Goal: Information Seeking & Learning: Learn about a topic

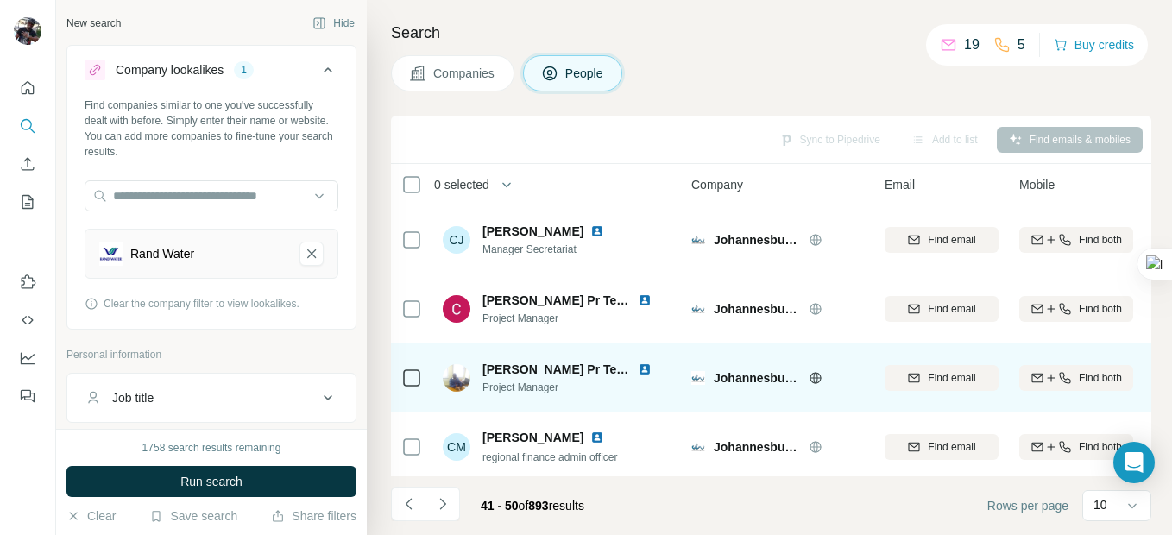
scroll to position [428, 0]
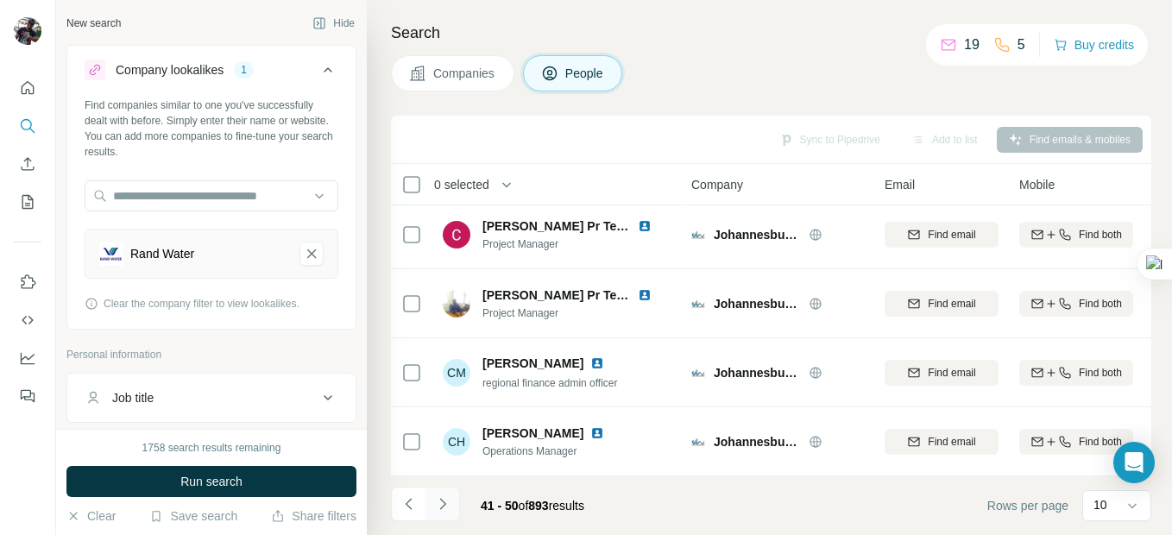
click at [437, 510] on icon "Navigate to next page" at bounding box center [442, 503] width 17 height 17
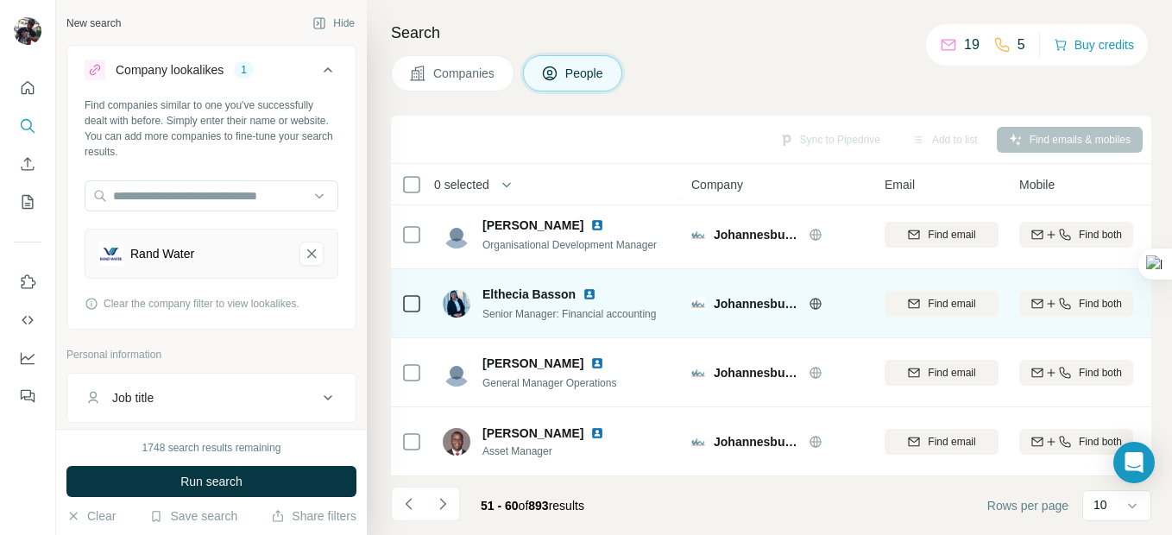
click at [583, 287] on img at bounding box center [590, 294] width 14 height 14
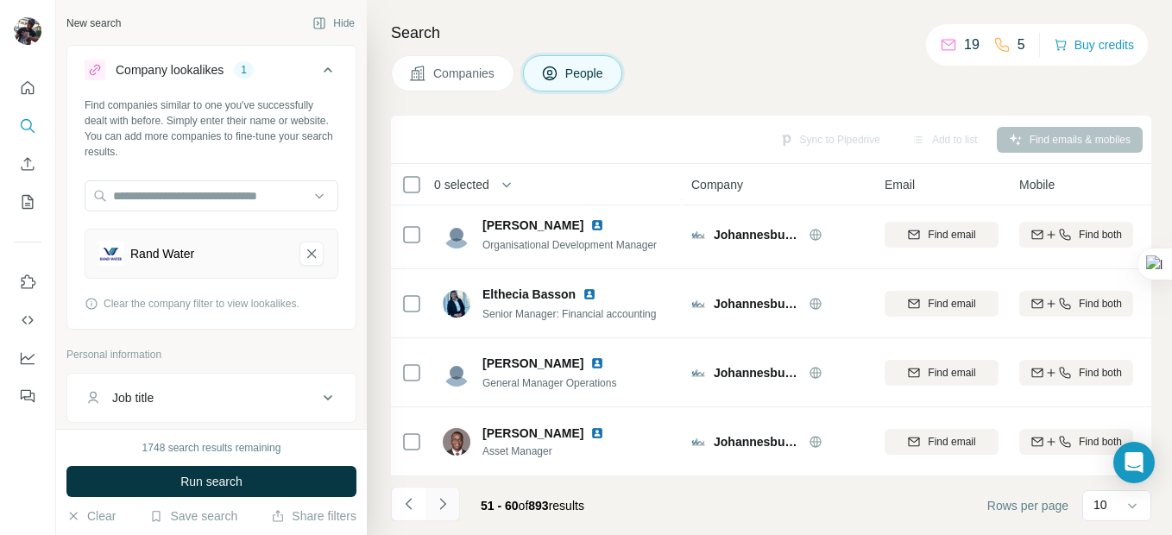
click at [440, 504] on icon "Navigate to next page" at bounding box center [442, 503] width 17 height 17
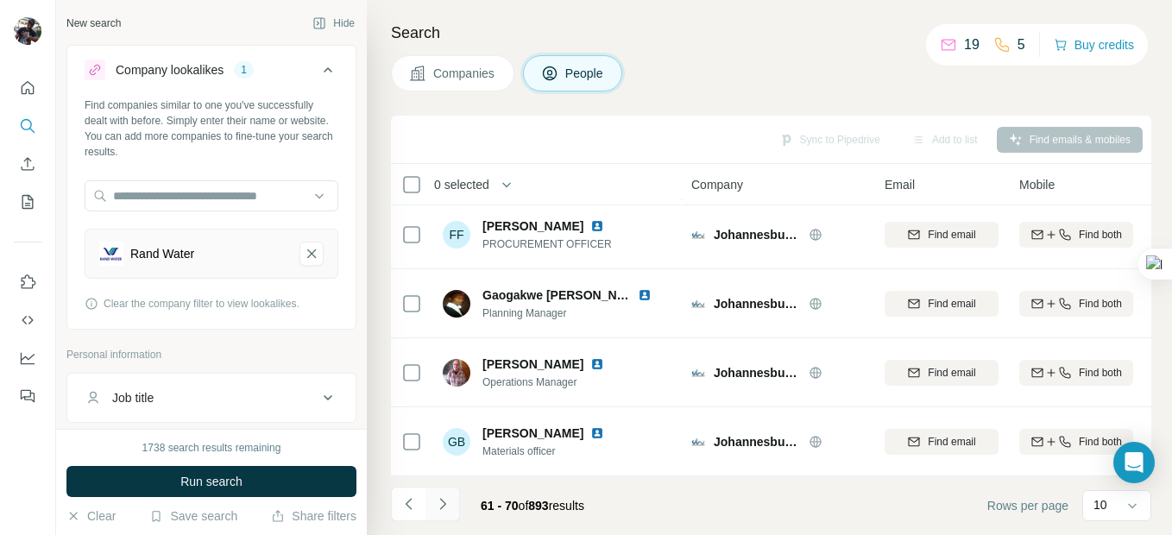
click at [446, 505] on icon "Navigate to next page" at bounding box center [442, 503] width 17 height 17
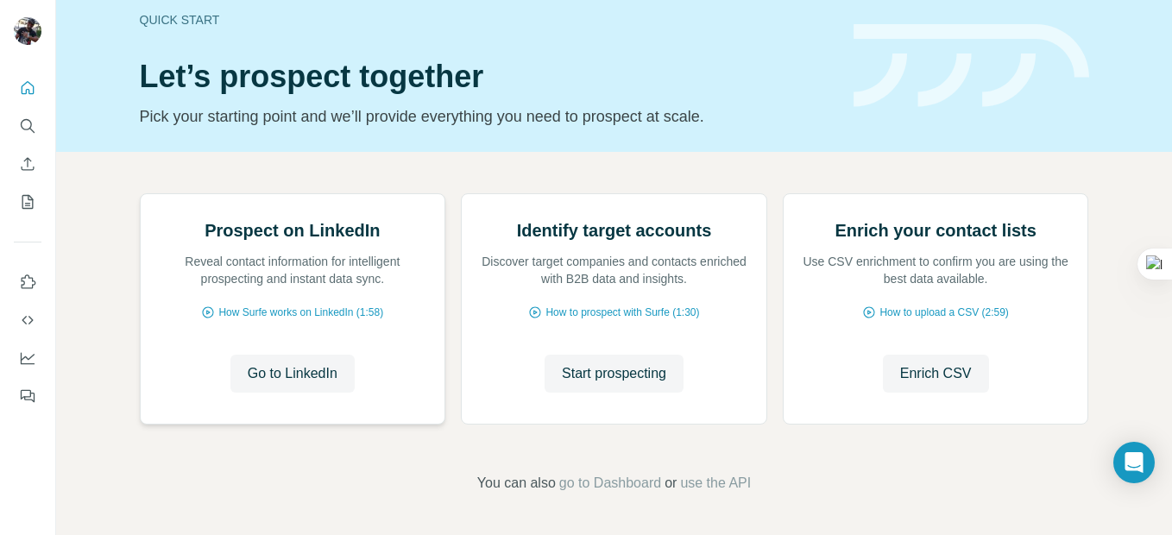
scroll to position [104, 0]
click at [30, 129] on icon "Search" at bounding box center [27, 125] width 17 height 17
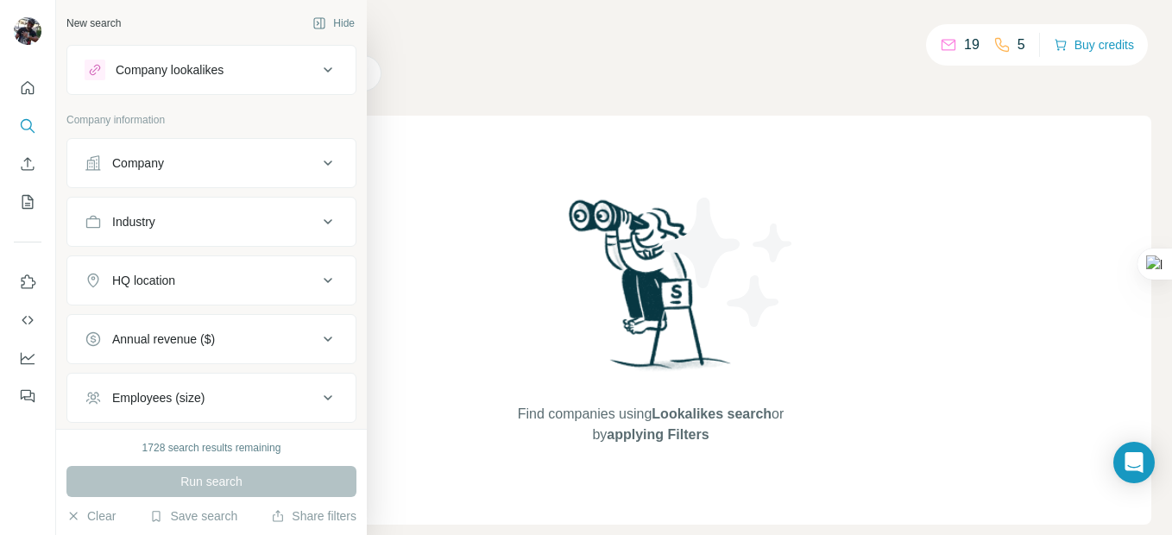
click at [324, 161] on icon at bounding box center [328, 163] width 9 height 5
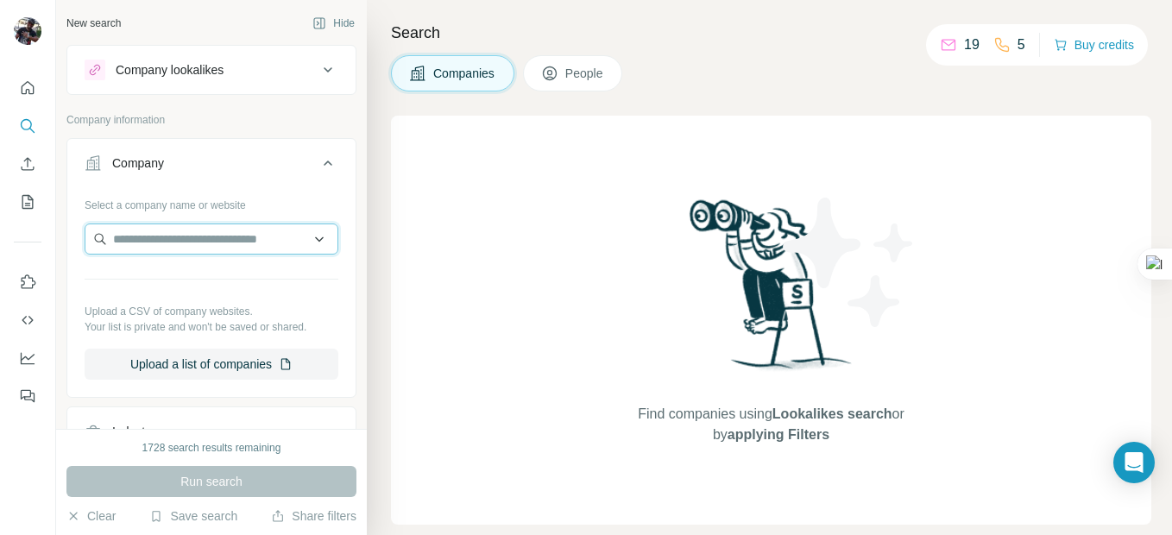
click at [223, 244] on input "text" at bounding box center [212, 239] width 254 height 31
click at [200, 280] on div "Type to search" at bounding box center [205, 279] width 232 height 35
click at [201, 243] on input "text" at bounding box center [212, 239] width 254 height 31
click at [201, 245] on input "text" at bounding box center [212, 239] width 254 height 31
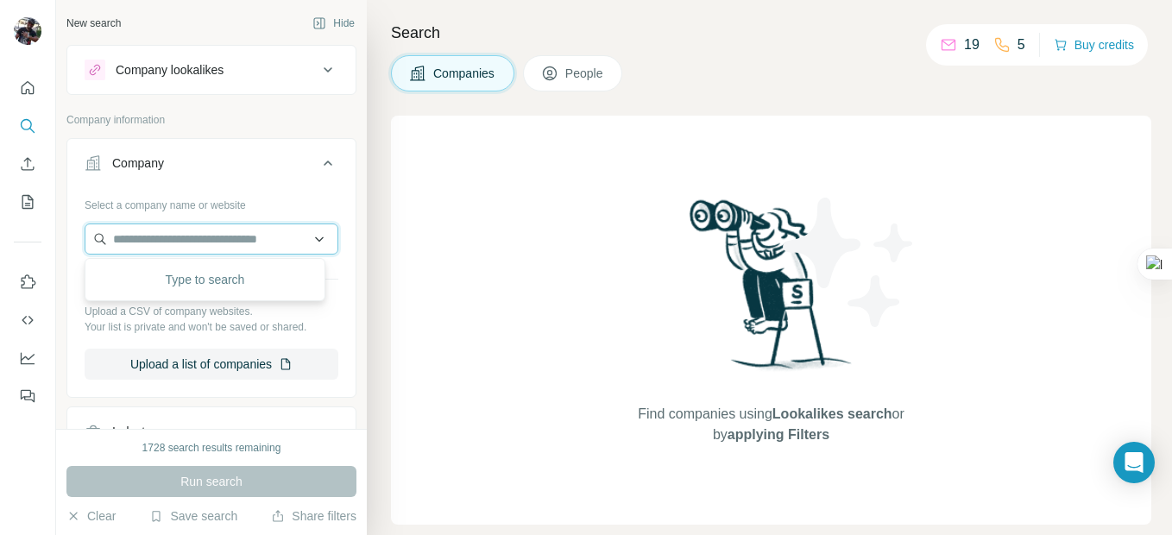
click at [201, 246] on input "text" at bounding box center [212, 239] width 254 height 31
click at [186, 237] on input "text" at bounding box center [212, 239] width 254 height 31
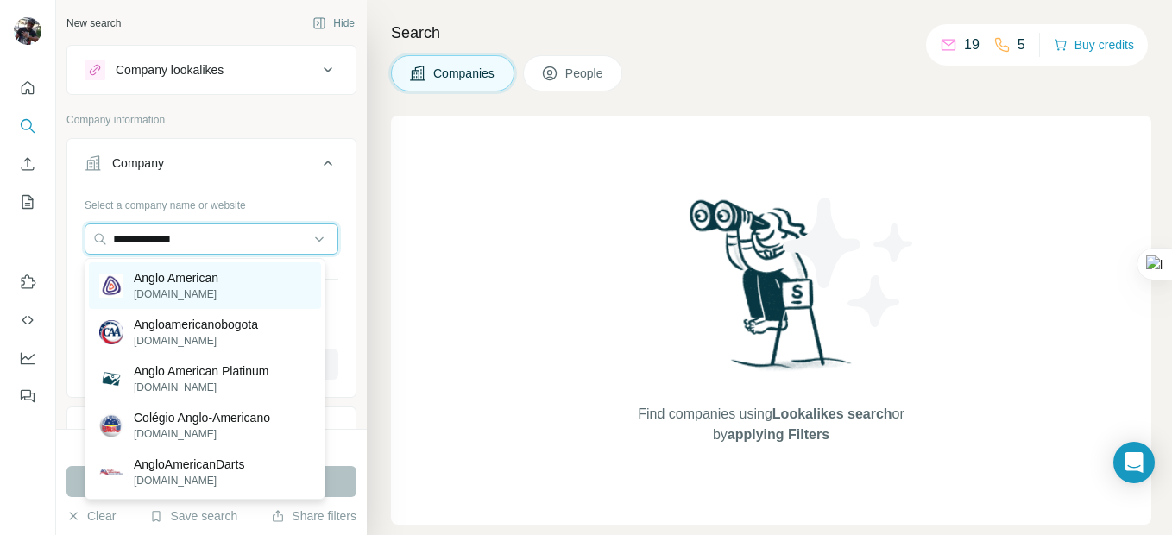
type input "**********"
click at [206, 288] on p "[DOMAIN_NAME]" at bounding box center [176, 295] width 85 height 16
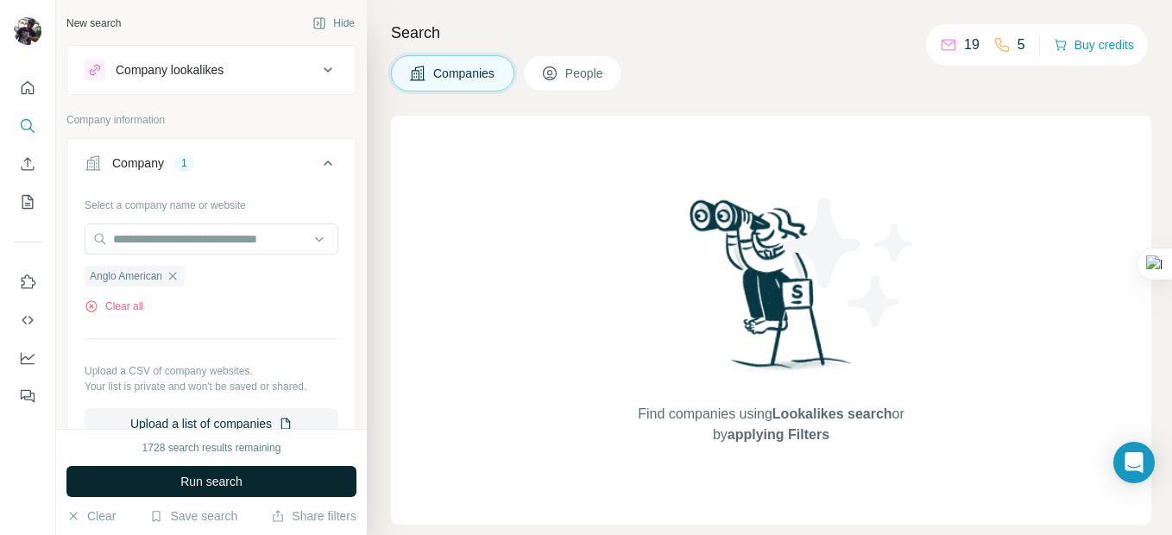
click at [218, 482] on span "Run search" at bounding box center [211, 481] width 62 height 17
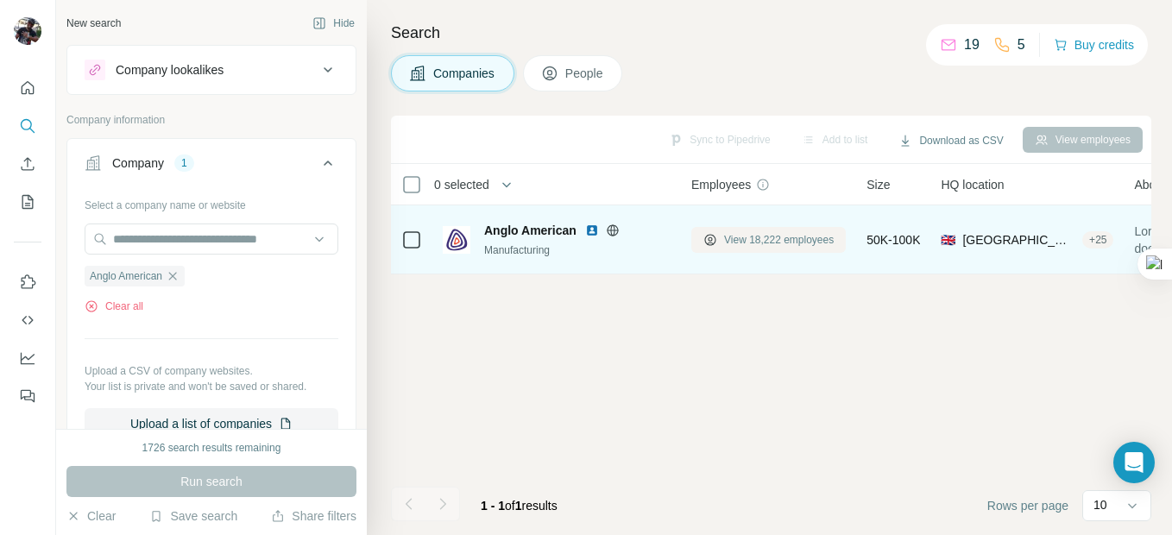
click at [792, 240] on span "View 18,222 employees" at bounding box center [779, 240] width 110 height 16
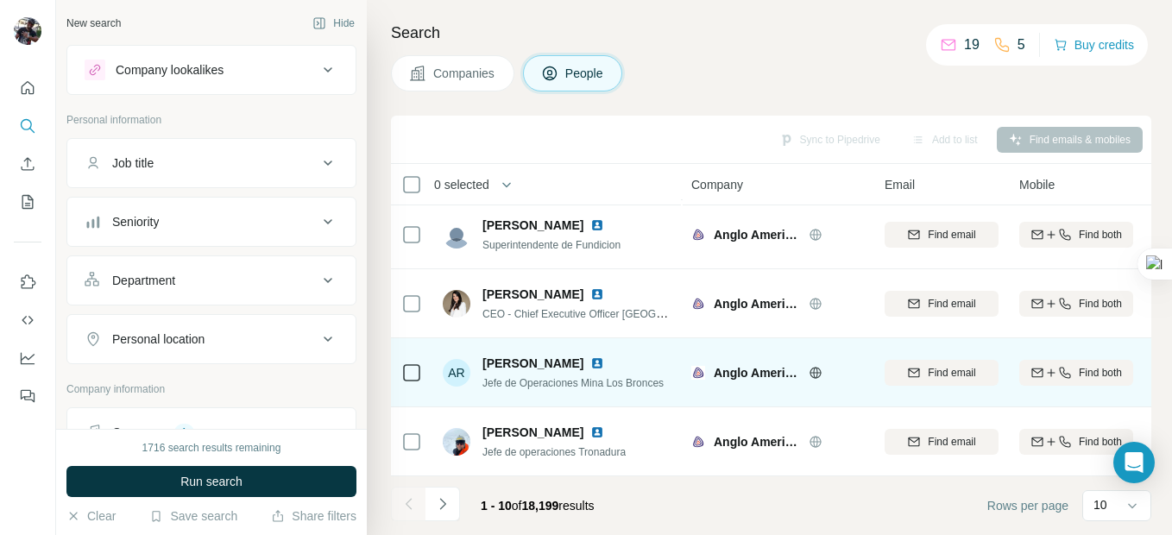
scroll to position [428, 0]
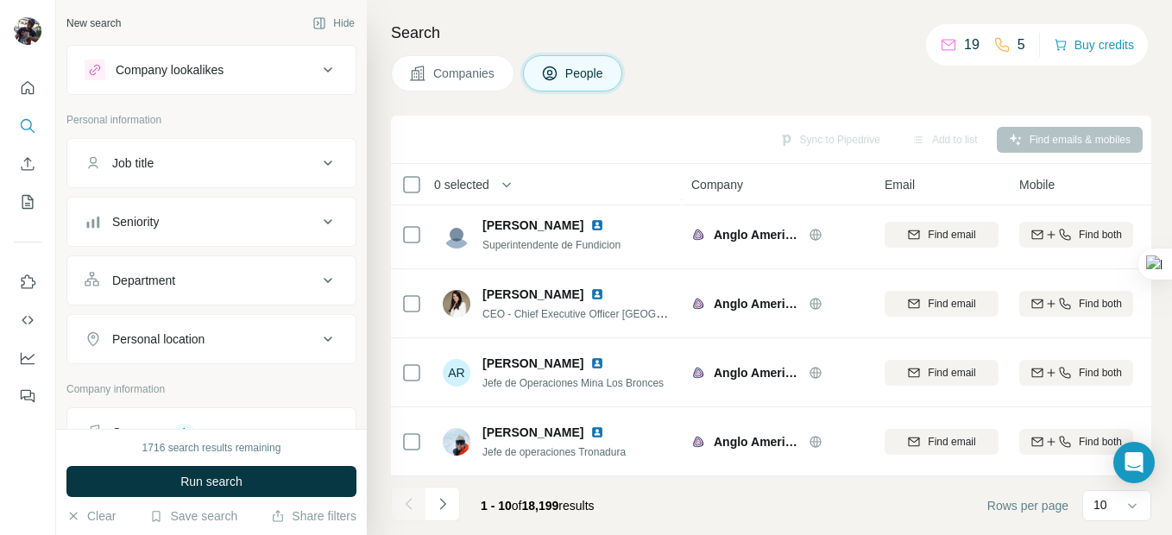
drag, startPoint x: 794, startPoint y: 337, endPoint x: 1171, endPoint y: 223, distance: 394.0
drag, startPoint x: 1171, startPoint y: 223, endPoint x: 716, endPoint y: 31, distance: 493.6
click at [716, 31] on h4 "Search" at bounding box center [771, 33] width 760 height 24
click at [443, 505] on icon "Navigate to next page" at bounding box center [442, 503] width 17 height 17
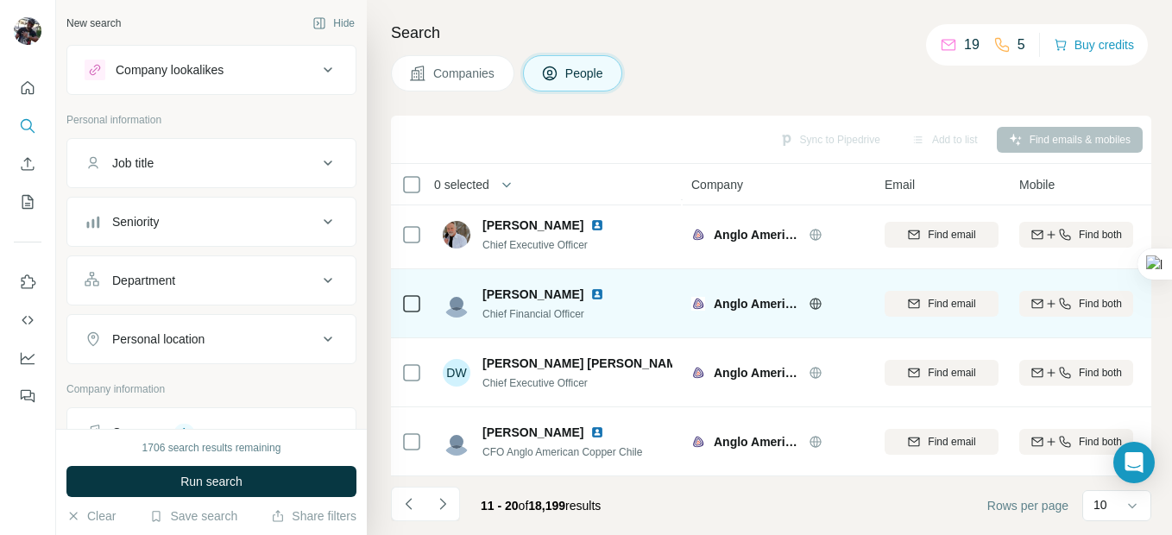
click at [590, 287] on img at bounding box center [597, 294] width 14 height 14
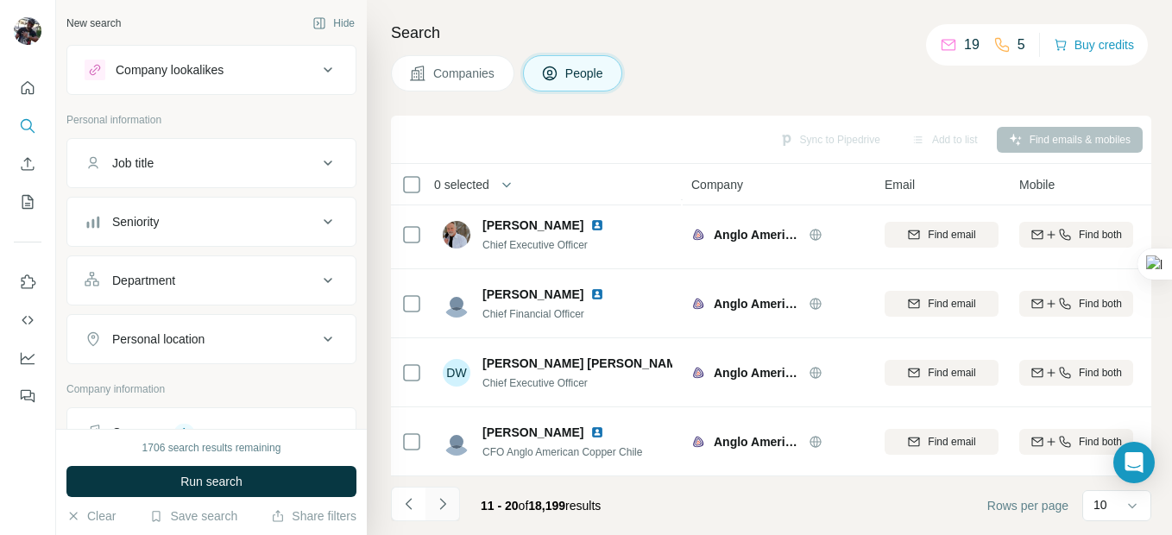
click at [444, 503] on icon "Navigate to next page" at bounding box center [442, 503] width 6 height 11
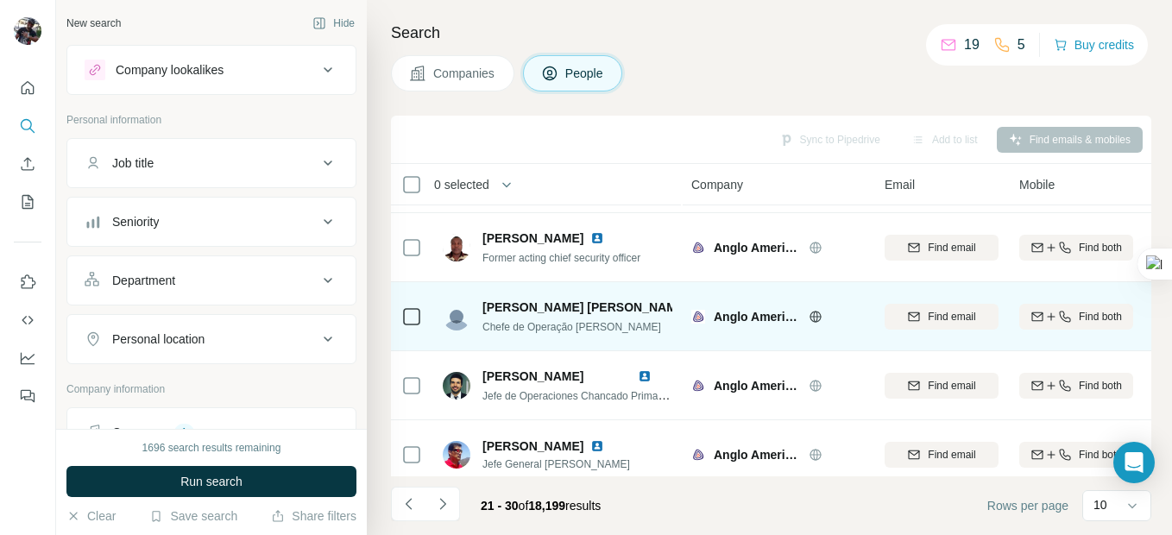
scroll to position [342, 0]
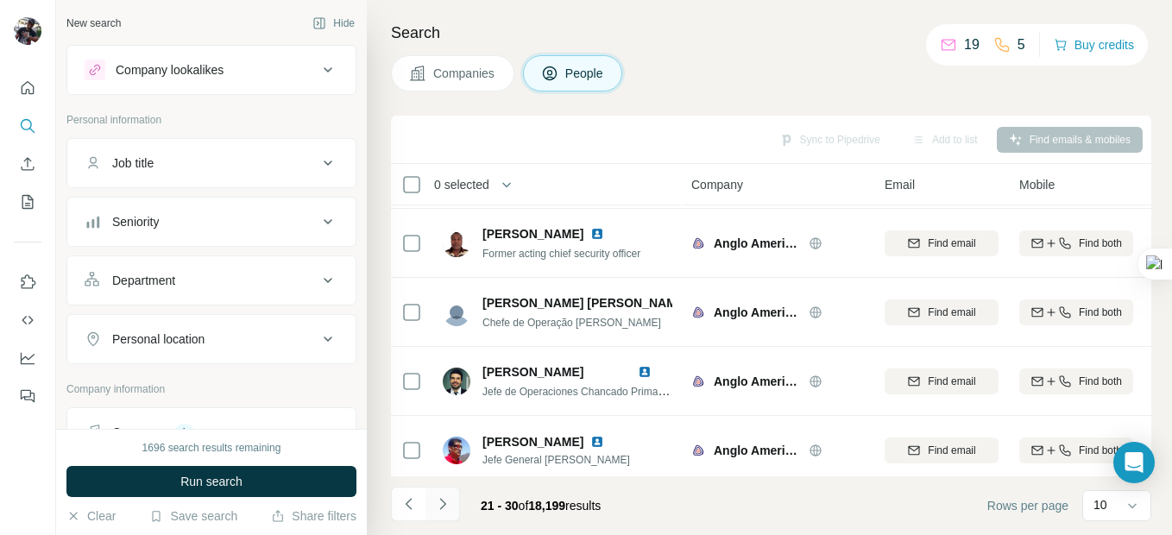
click at [444, 506] on icon "Navigate to next page" at bounding box center [442, 503] width 6 height 11
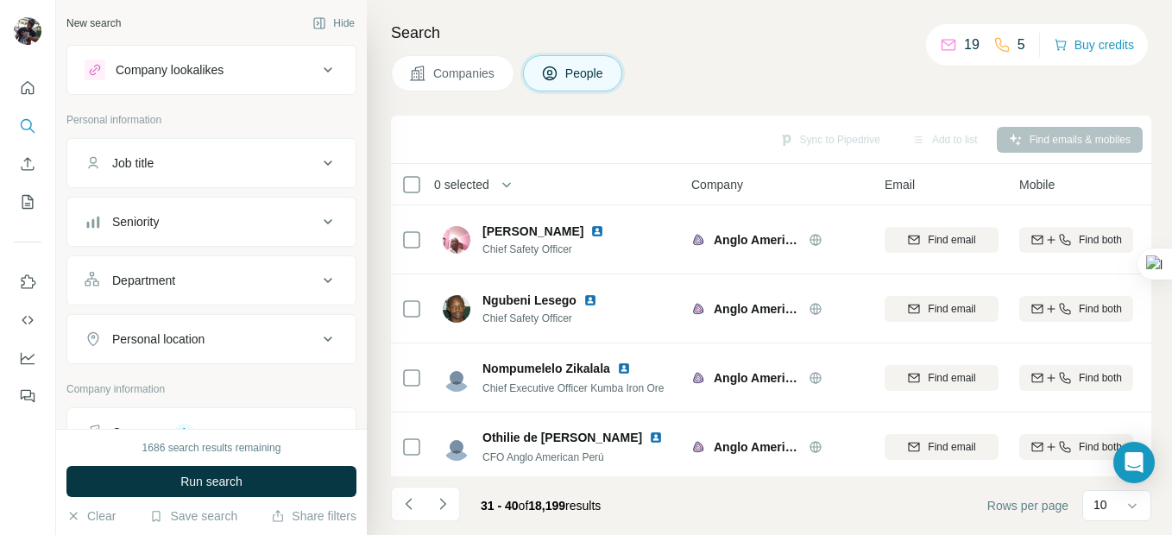
scroll to position [428, 0]
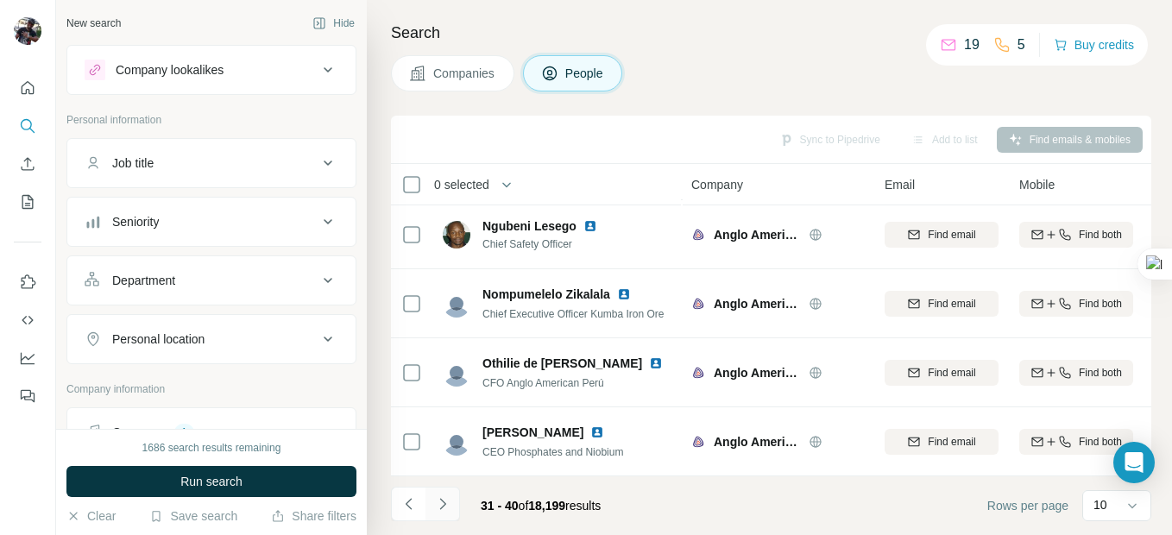
click at [437, 502] on icon "Navigate to next page" at bounding box center [442, 503] width 17 height 17
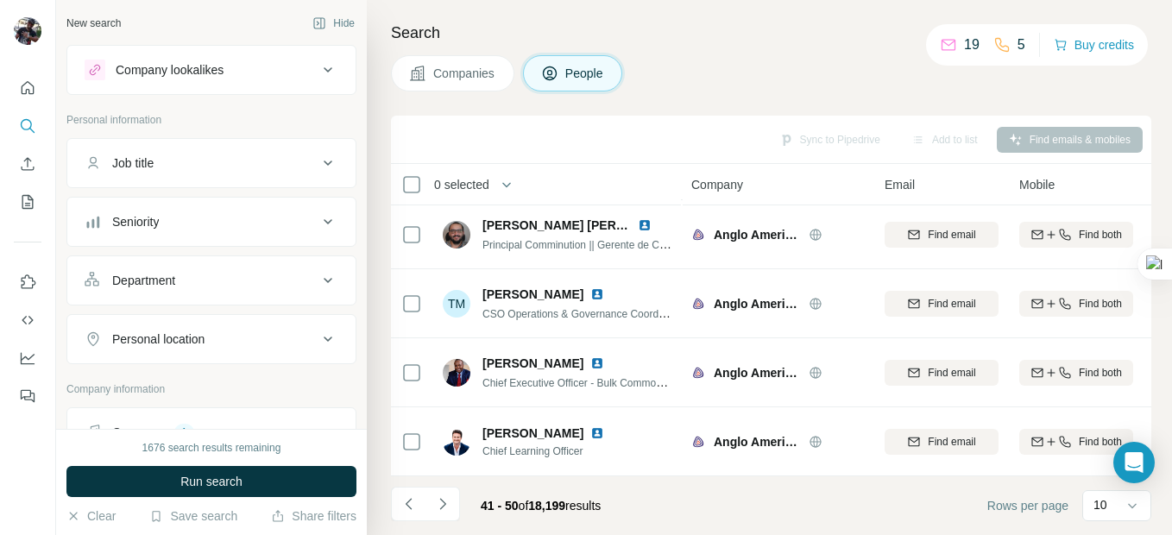
click at [319, 69] on icon at bounding box center [328, 70] width 21 height 21
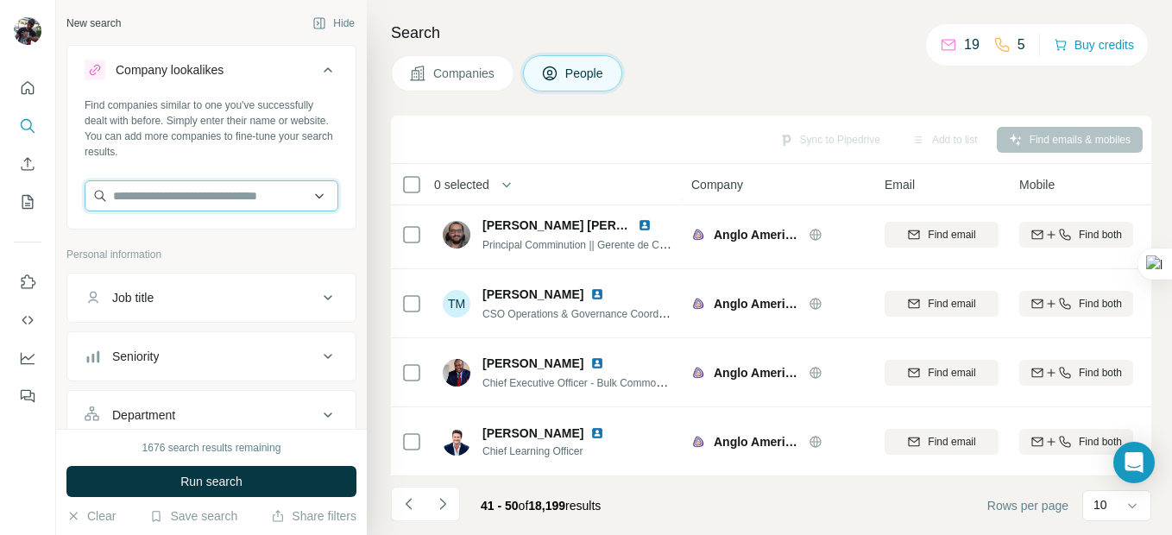
click at [279, 194] on input "text" at bounding box center [212, 195] width 254 height 31
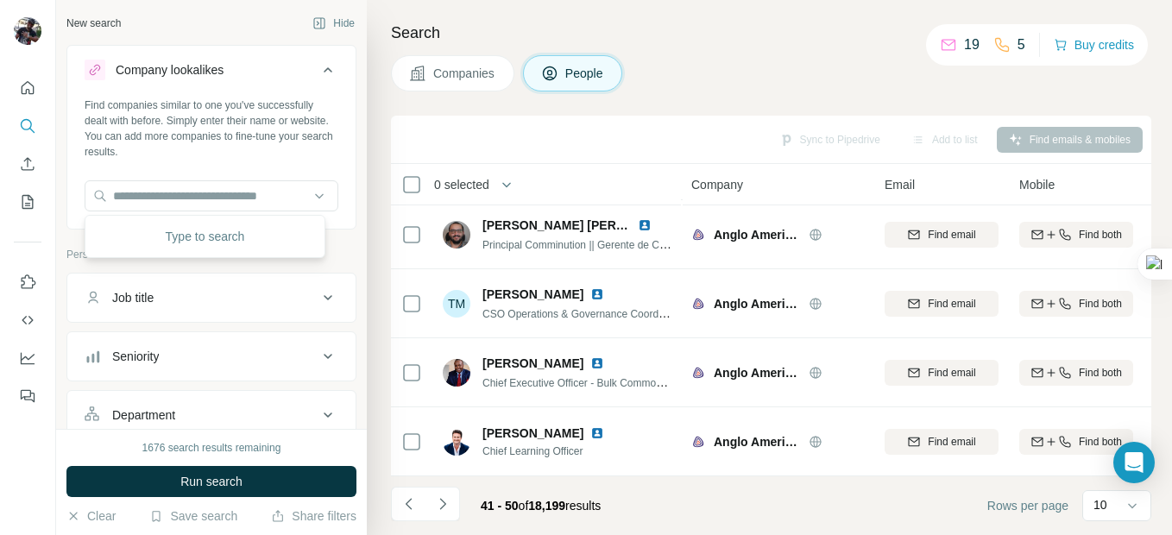
click at [211, 234] on div "Type to search" at bounding box center [205, 236] width 232 height 35
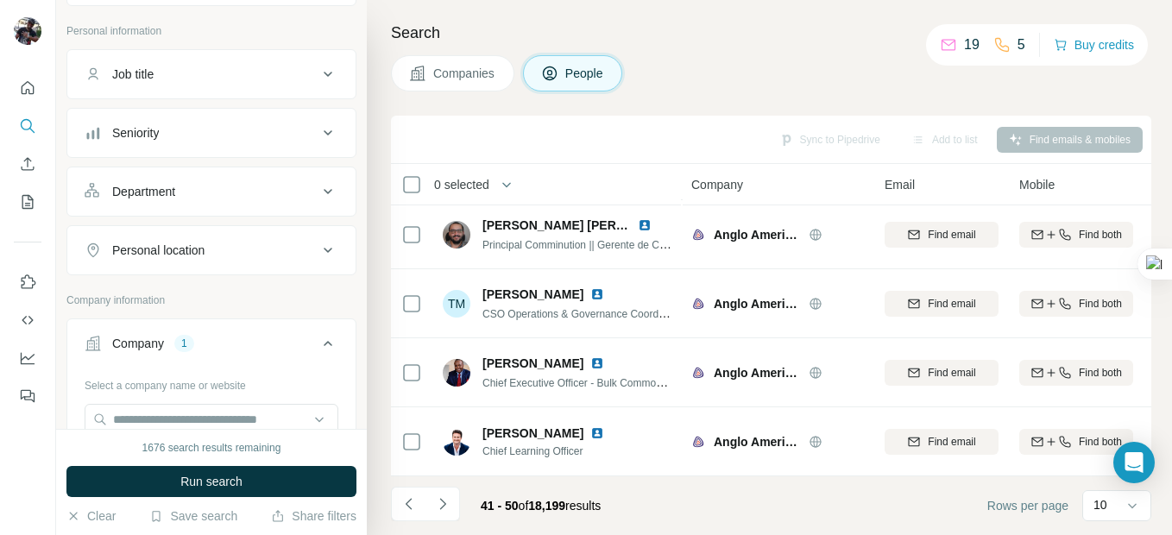
scroll to position [432, 0]
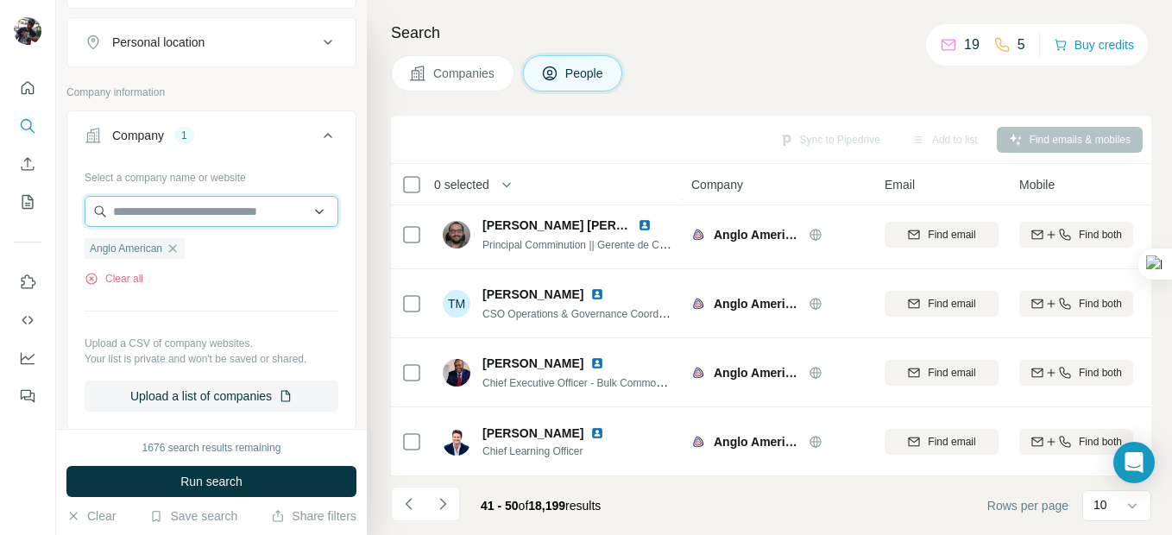
click at [210, 216] on input "text" at bounding box center [212, 211] width 254 height 31
click at [205, 209] on input "text" at bounding box center [212, 211] width 254 height 31
click at [168, 218] on input "text" at bounding box center [212, 211] width 254 height 31
type input "*****"
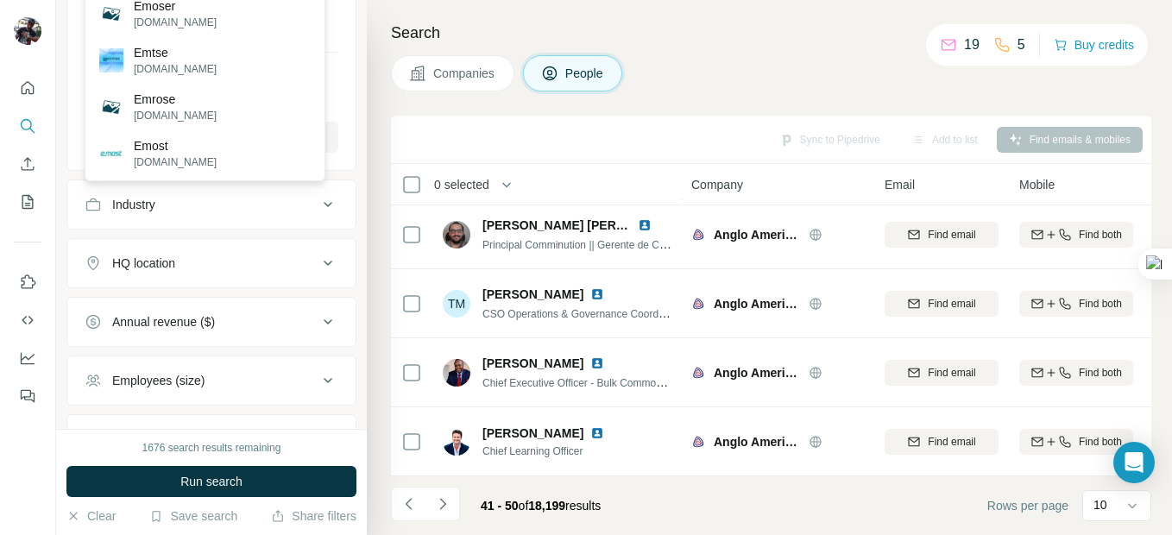
scroll to position [777, 0]
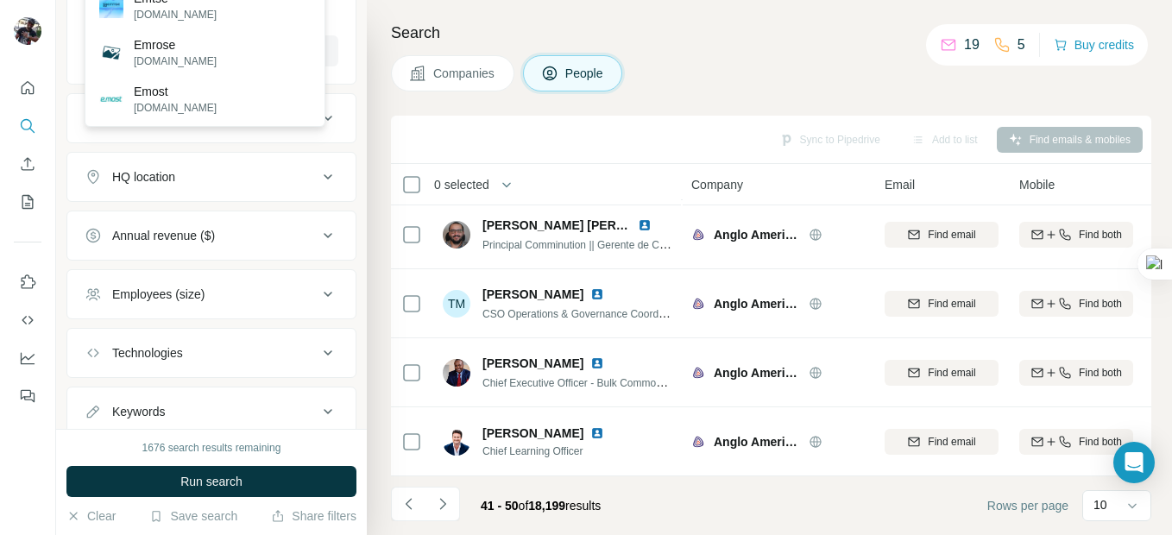
click at [318, 174] on icon at bounding box center [328, 177] width 21 height 21
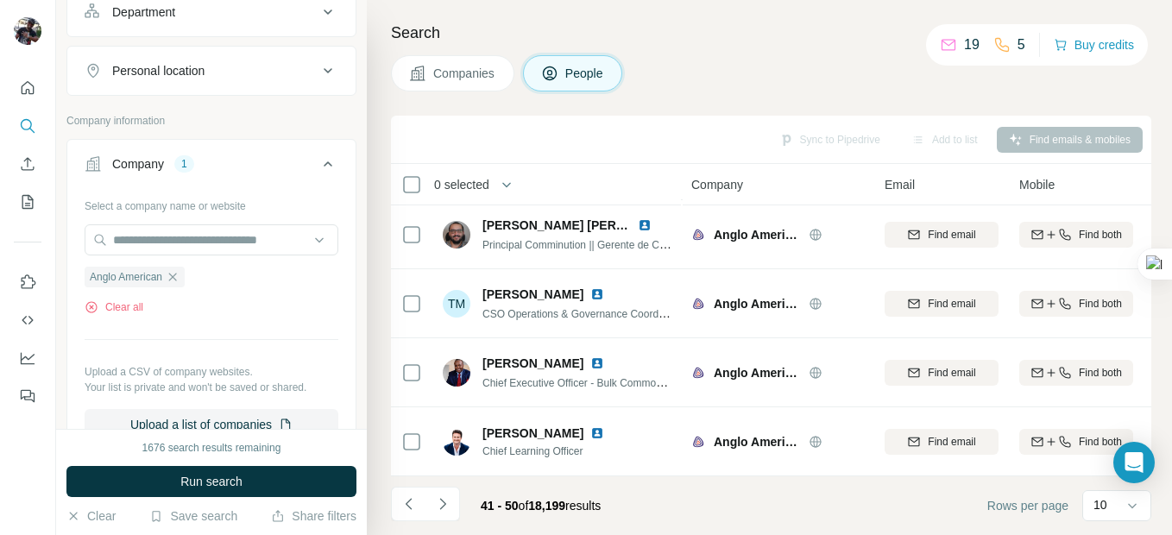
scroll to position [345, 0]
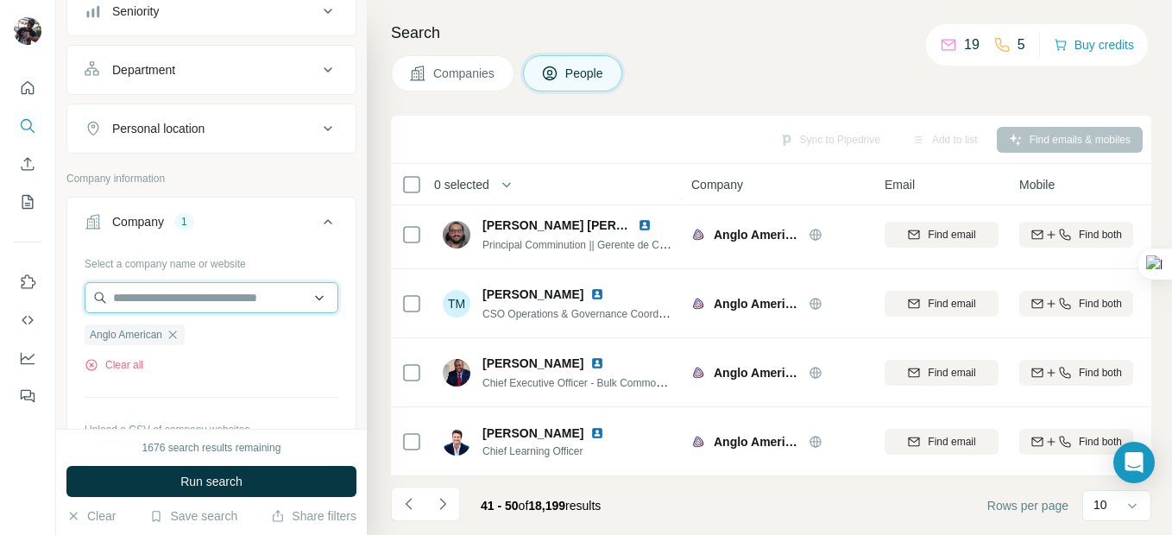
click at [173, 296] on input "text" at bounding box center [212, 297] width 254 height 31
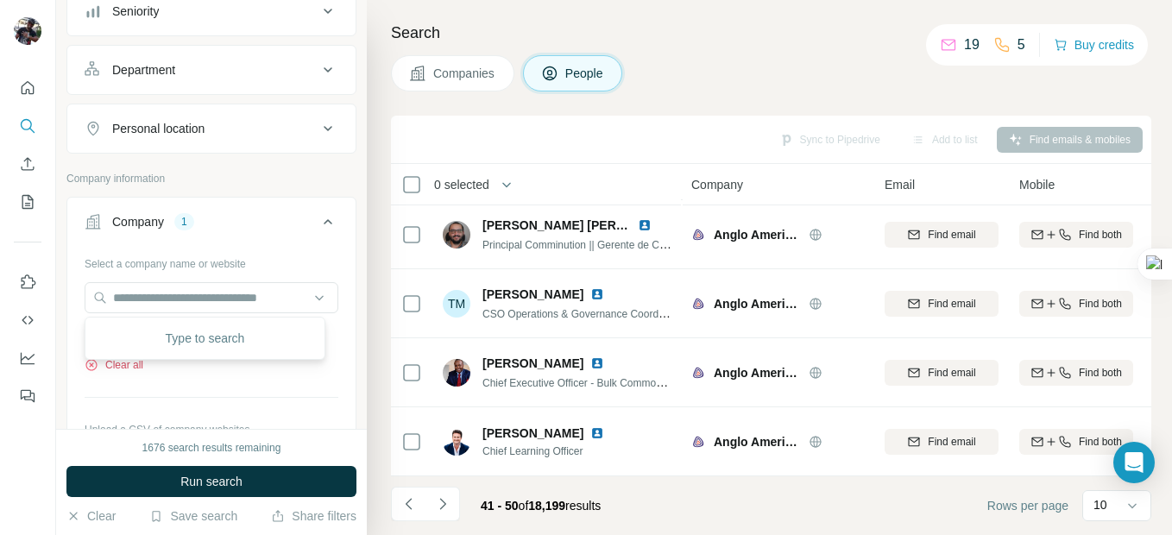
click at [138, 367] on button "Clear all" at bounding box center [114, 365] width 59 height 16
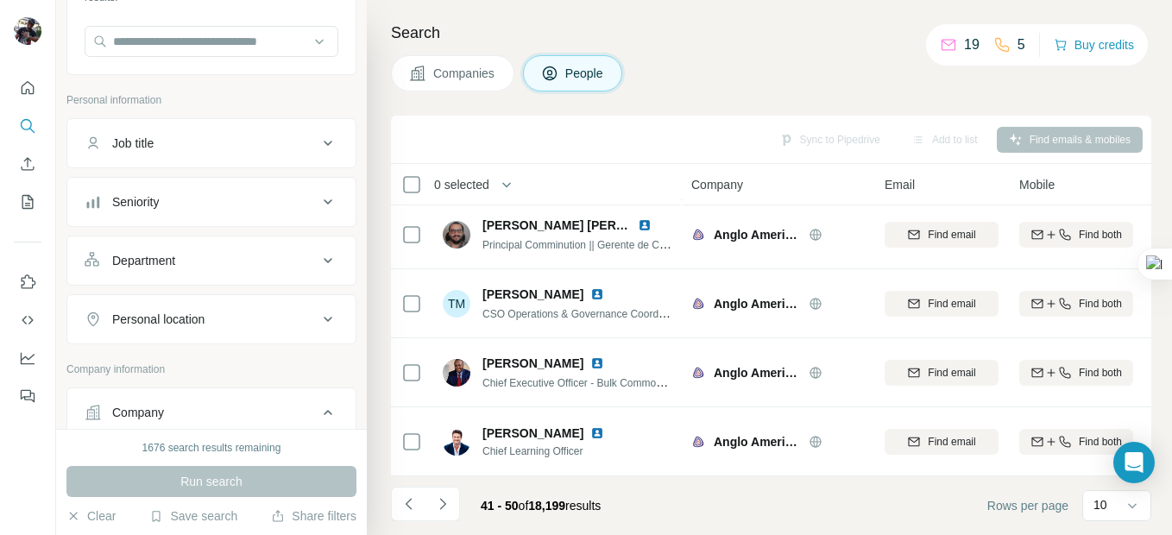
scroll to position [0, 0]
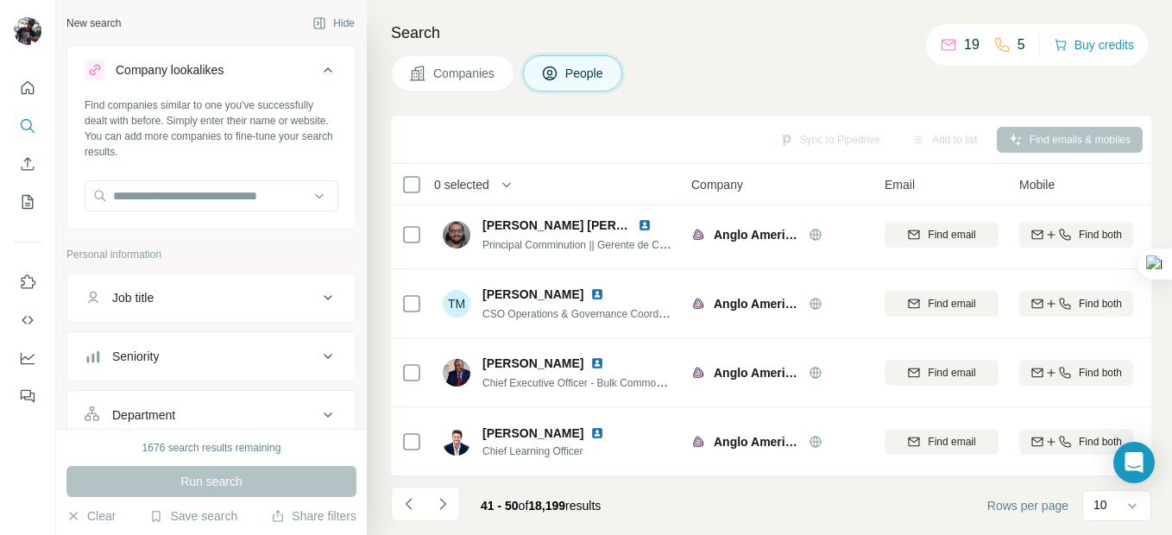
click at [490, 75] on span "Companies" at bounding box center [464, 73] width 63 height 17
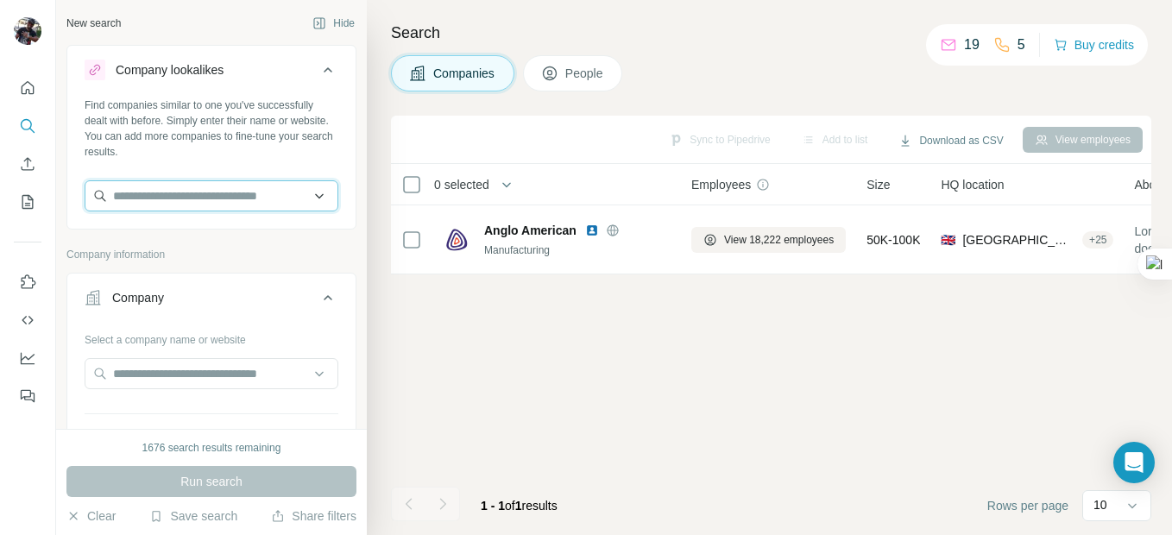
click at [192, 194] on input "text" at bounding box center [212, 195] width 254 height 31
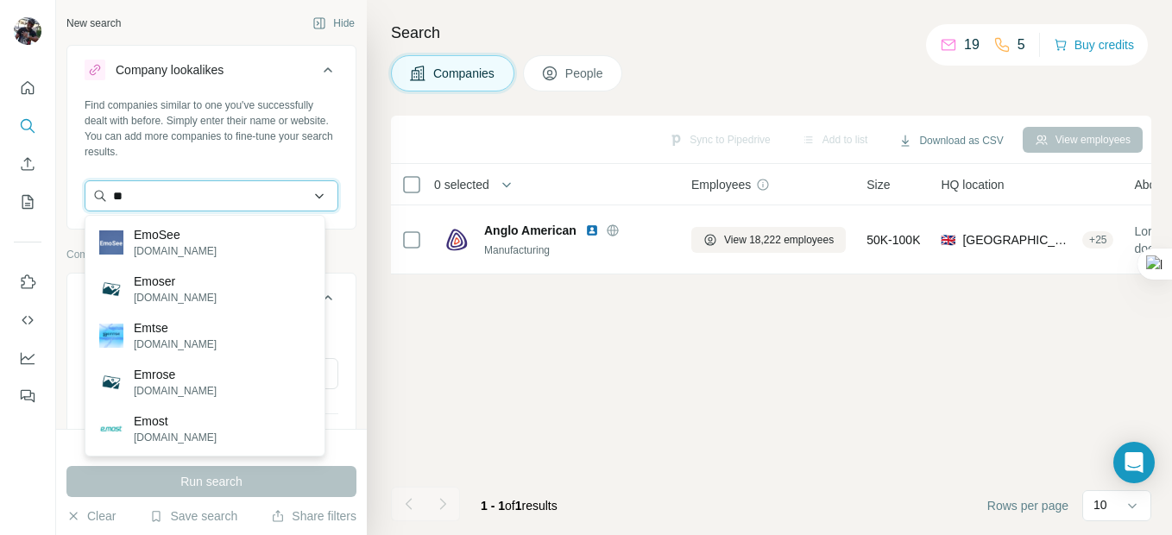
type input "*"
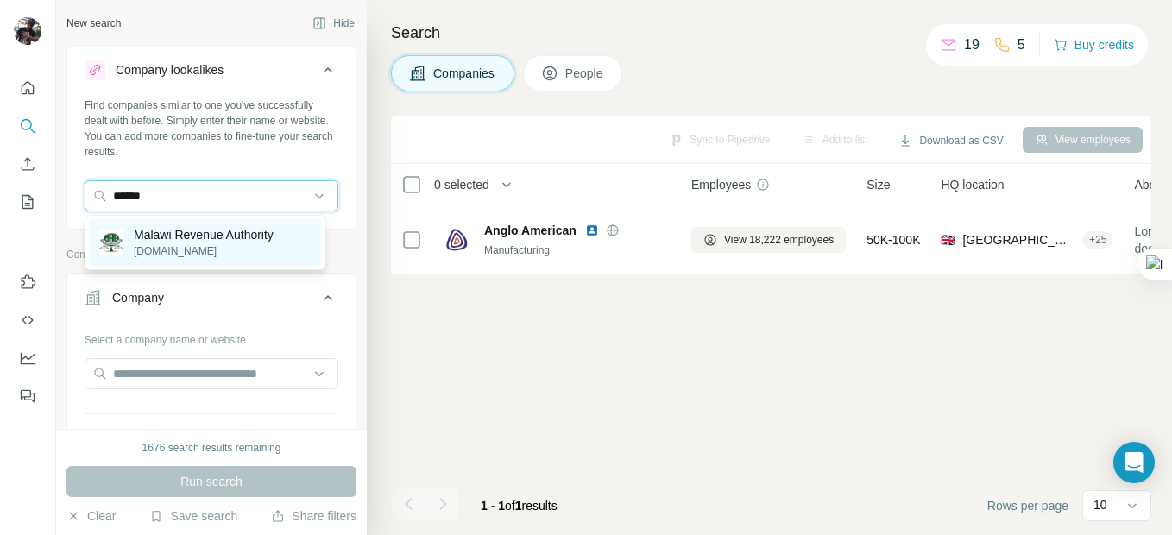
type input "******"
click at [169, 237] on p "Malawi Revenue Authority" at bounding box center [204, 234] width 140 height 17
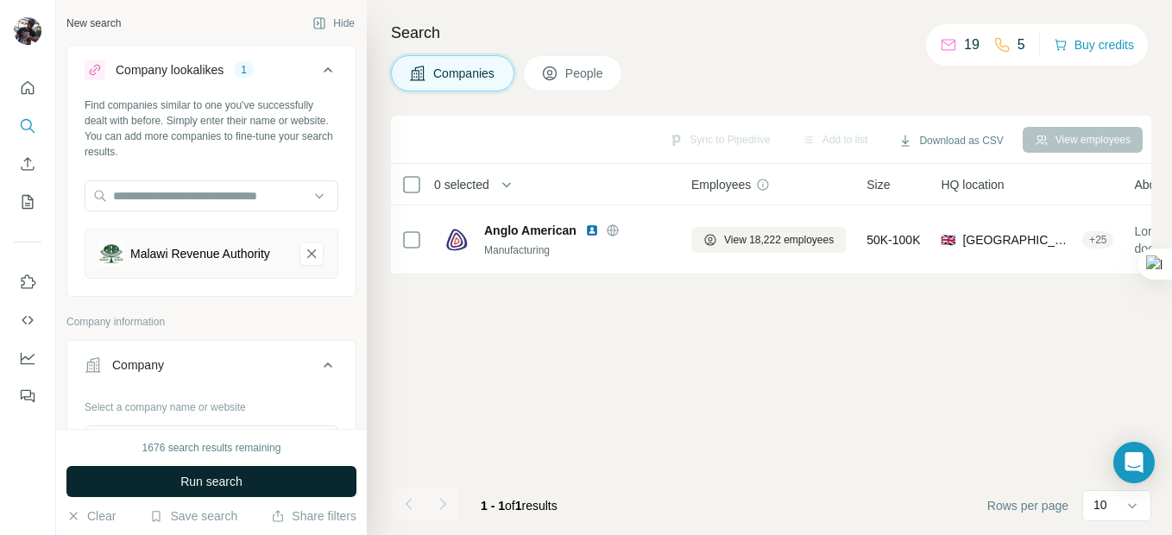
click at [224, 485] on span "Run search" at bounding box center [211, 481] width 62 height 17
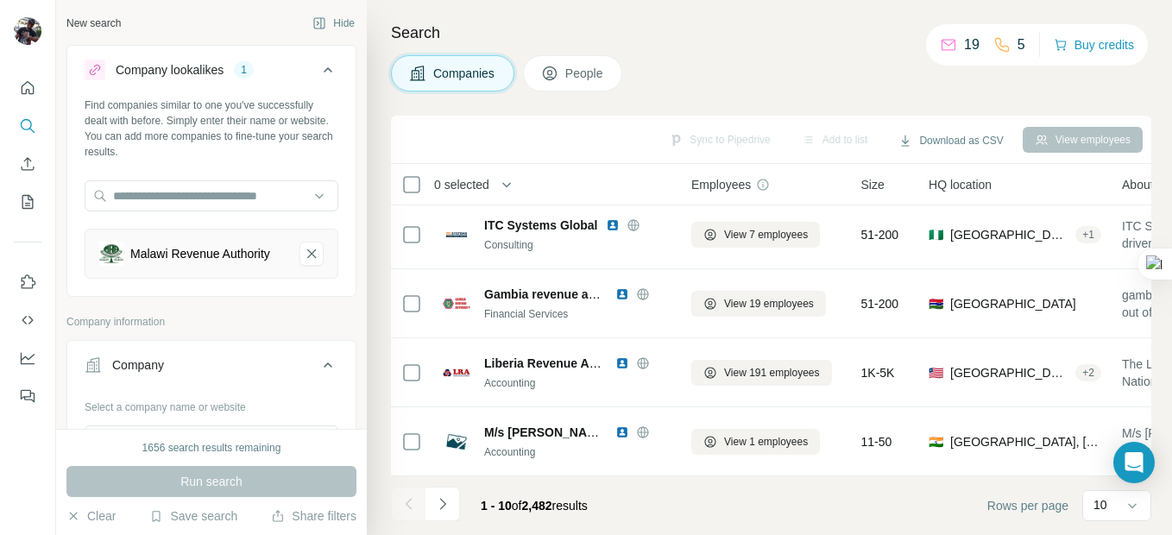
scroll to position [428, 0]
click at [434, 499] on icon "Navigate to next page" at bounding box center [442, 503] width 17 height 17
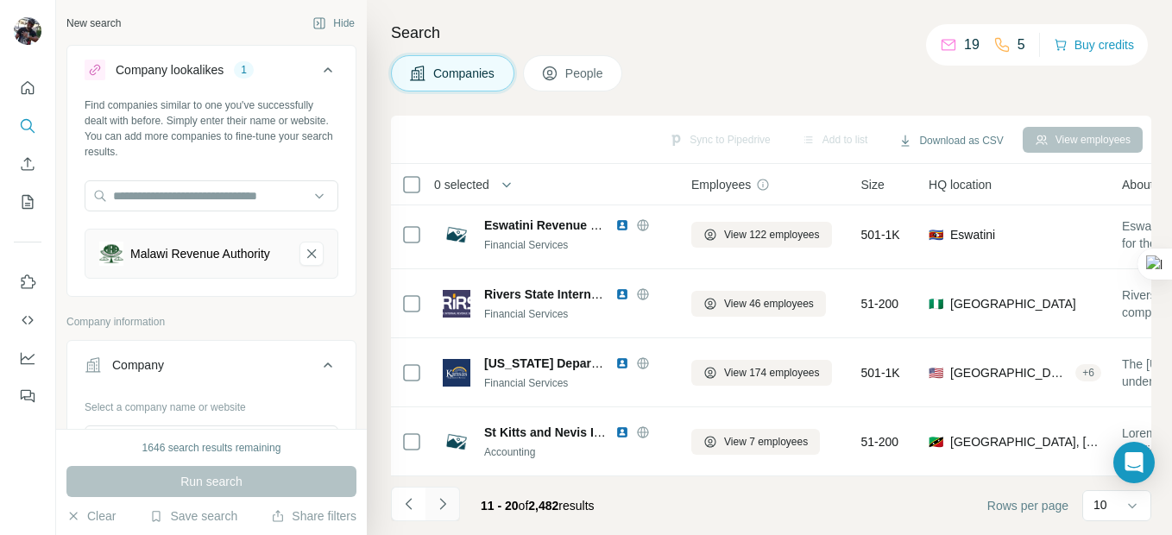
click at [436, 500] on icon "Navigate to next page" at bounding box center [442, 503] width 17 height 17
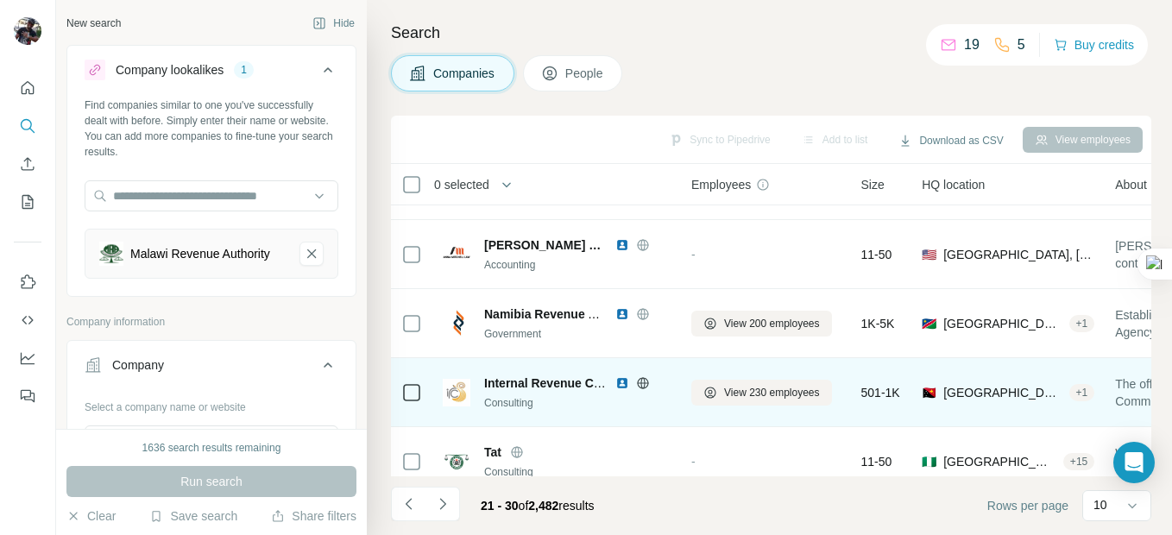
scroll to position [169, 0]
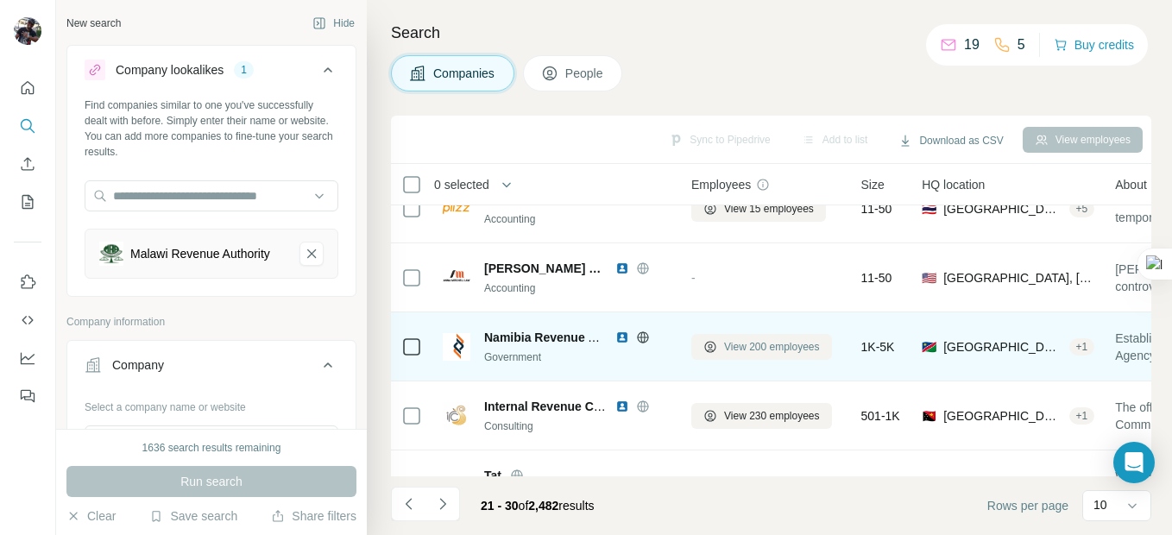
click at [755, 348] on span "View 200 employees" at bounding box center [772, 347] width 96 height 16
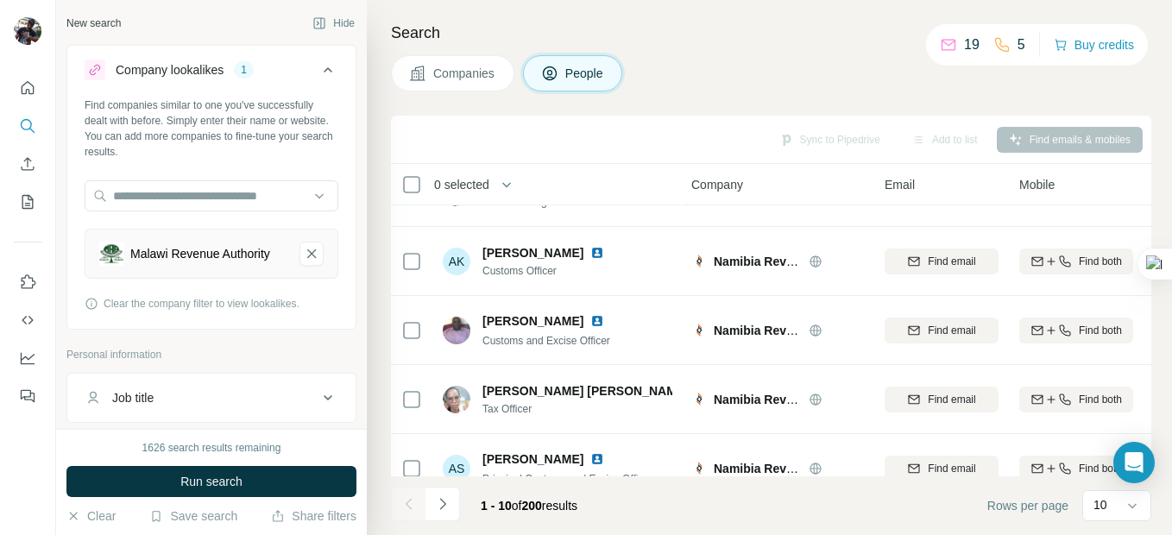
scroll to position [428, 0]
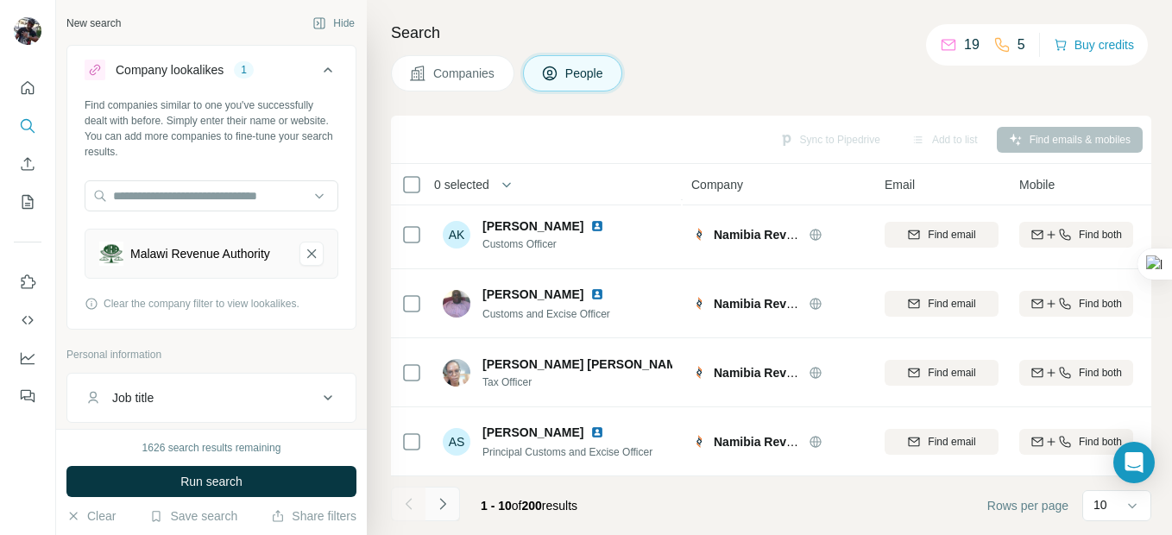
click at [449, 506] on icon "Navigate to next page" at bounding box center [442, 503] width 17 height 17
click at [448, 505] on icon "Navigate to next page" at bounding box center [442, 503] width 17 height 17
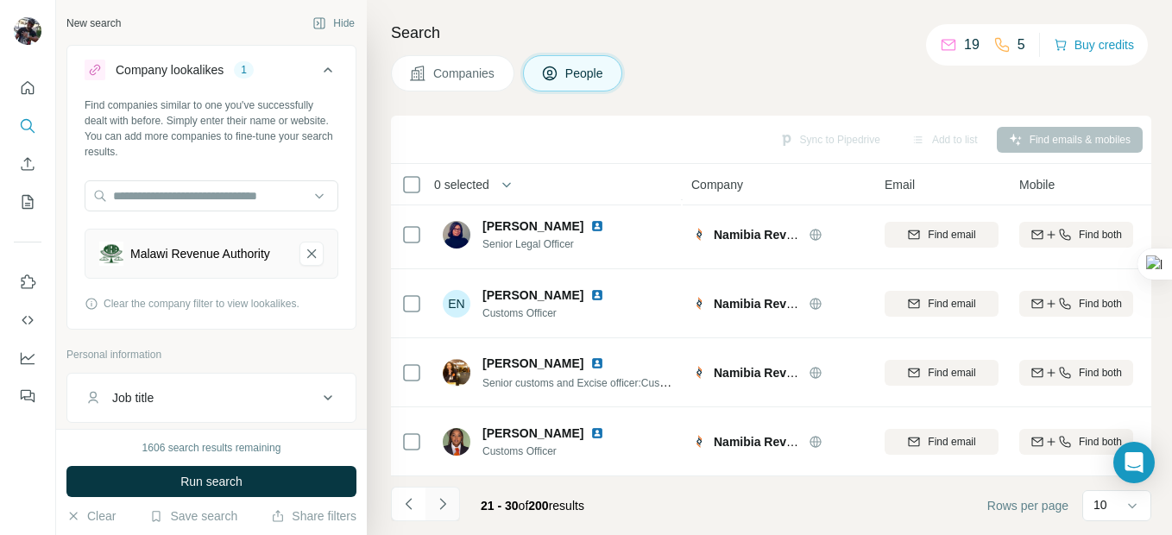
click at [444, 508] on icon "Navigate to next page" at bounding box center [442, 503] width 17 height 17
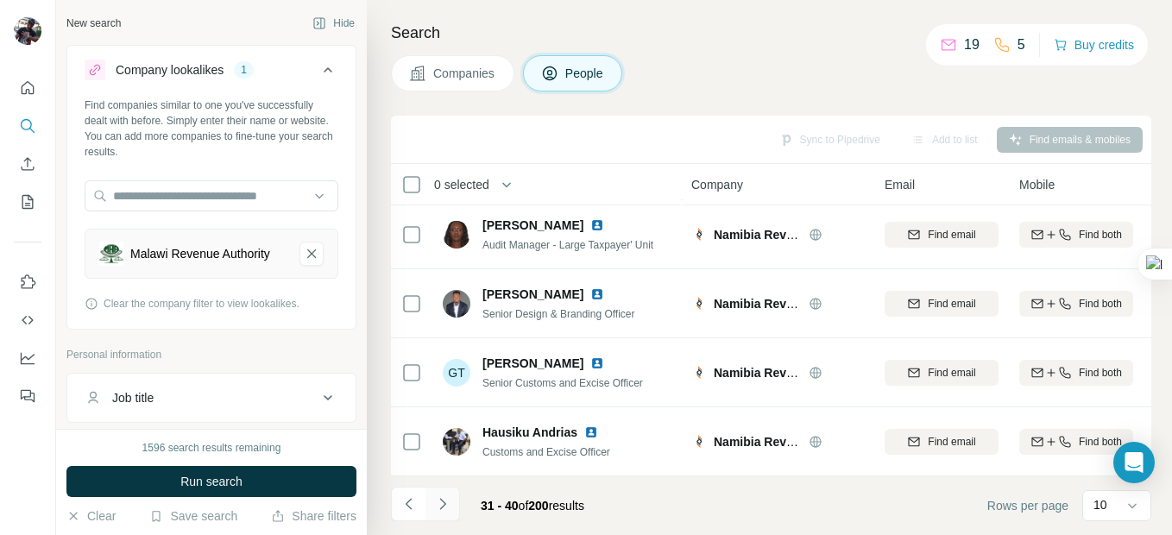
click at [441, 507] on icon "Navigate to next page" at bounding box center [442, 503] width 17 height 17
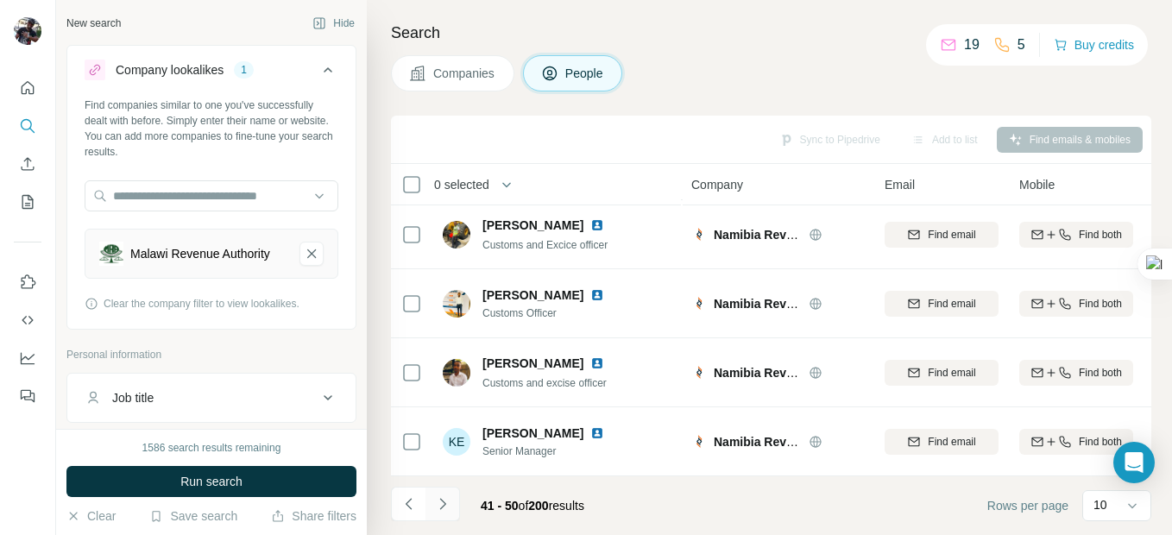
click at [440, 504] on icon "Navigate to next page" at bounding box center [442, 503] width 17 height 17
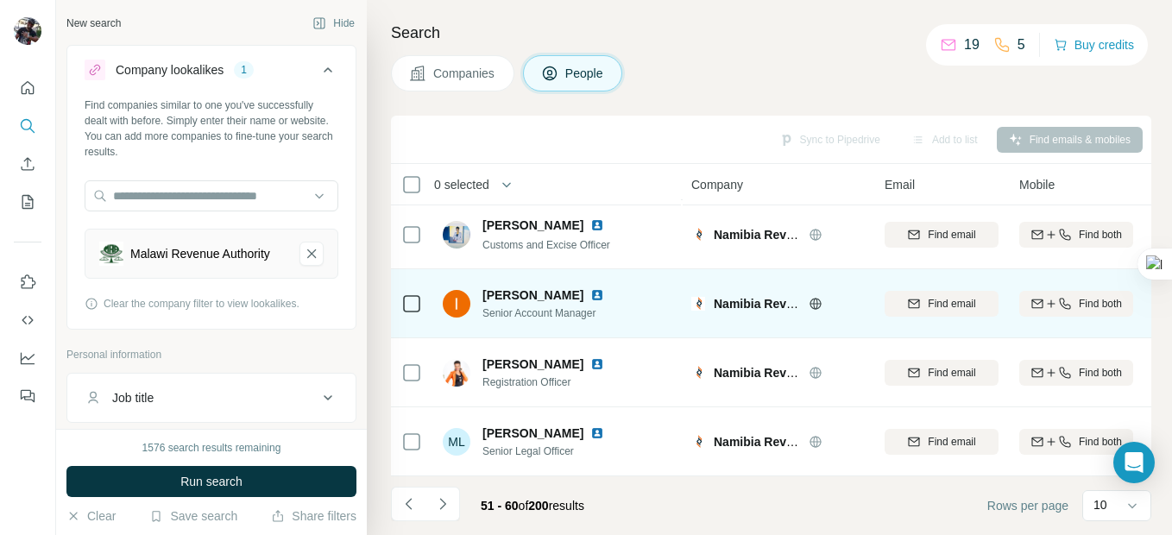
click at [590, 289] on img at bounding box center [597, 295] width 14 height 14
